Goal: Task Accomplishment & Management: Manage account settings

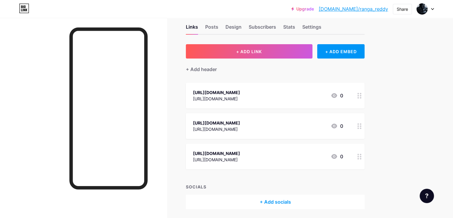
scroll to position [13, 0]
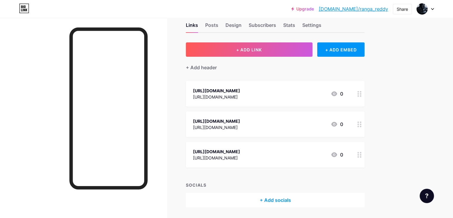
click at [240, 92] on div "[URL][DOMAIN_NAME]" at bounding box center [216, 90] width 47 height 6
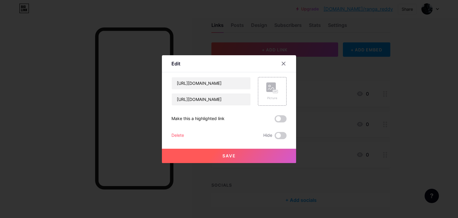
click at [178, 134] on div "Delete" at bounding box center [177, 135] width 13 height 7
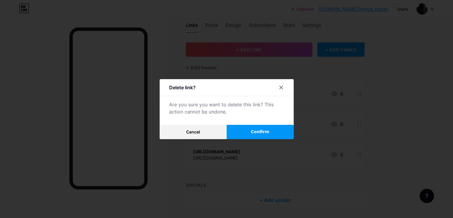
click at [271, 132] on button "Confirm" at bounding box center [260, 132] width 67 height 14
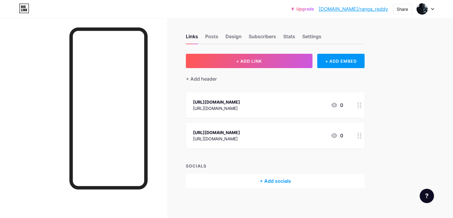
click at [240, 99] on div "[URL][DOMAIN_NAME]" at bounding box center [216, 102] width 47 height 6
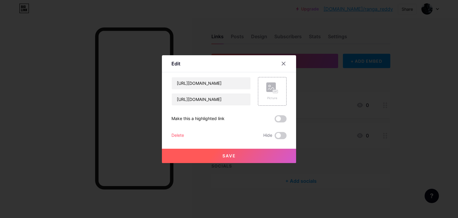
click at [180, 135] on div "Delete" at bounding box center [177, 135] width 13 height 7
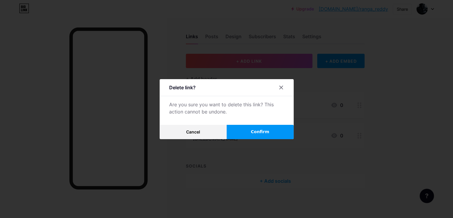
click at [259, 133] on span "Confirm" at bounding box center [260, 131] width 18 height 6
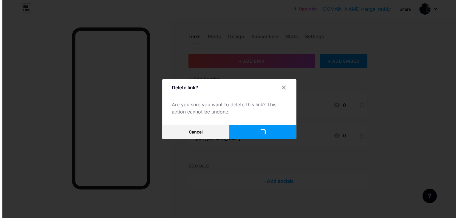
scroll to position [0, 0]
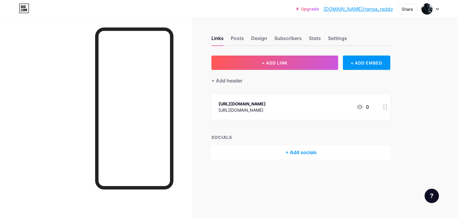
click at [244, 107] on div "[URL][DOMAIN_NAME]" at bounding box center [242, 103] width 47 height 6
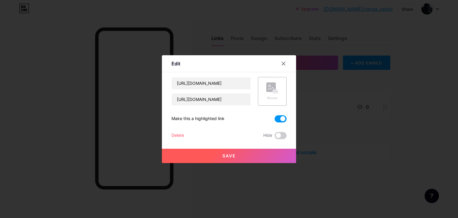
click at [180, 135] on div "Delete" at bounding box center [177, 135] width 13 height 7
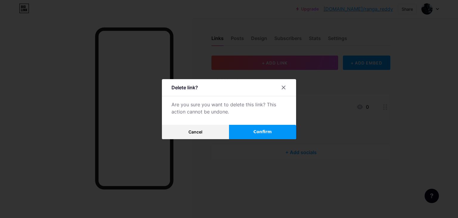
click at [265, 135] on button "Confirm" at bounding box center [262, 132] width 67 height 14
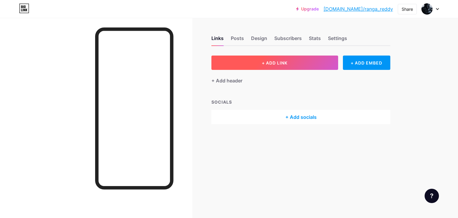
click at [290, 68] on button "+ ADD LINK" at bounding box center [274, 62] width 127 height 14
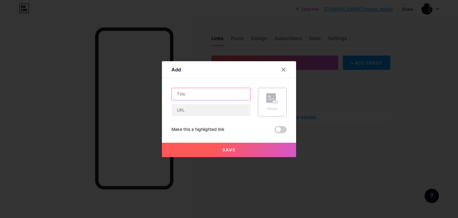
click at [191, 98] on input "text" at bounding box center [211, 94] width 79 height 12
paste input "[URL][DOMAIN_NAME]"
type input "[URL][DOMAIN_NAME]"
click at [193, 111] on input "text" at bounding box center [211, 110] width 79 height 12
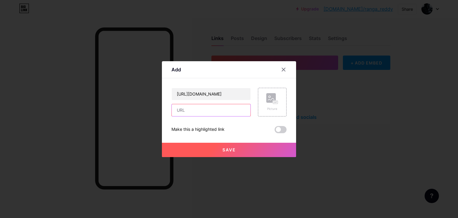
scroll to position [0, 0]
paste input "[URL][DOMAIN_NAME]"
type input "[URL][DOMAIN_NAME]"
click at [282, 131] on span at bounding box center [281, 129] width 12 height 7
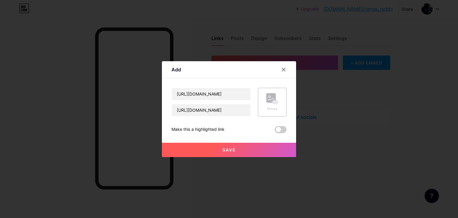
scroll to position [0, 0]
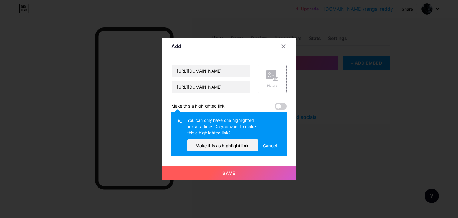
click at [226, 173] on span "Save" at bounding box center [228, 172] width 13 height 5
